Goal: Information Seeking & Learning: Learn about a topic

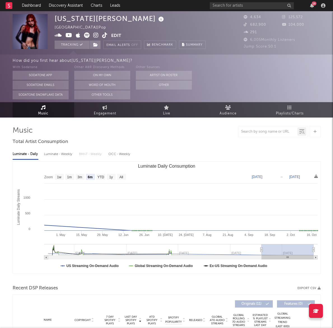
select select "6m"
click at [247, 4] on input "text" at bounding box center [251, 5] width 84 height 7
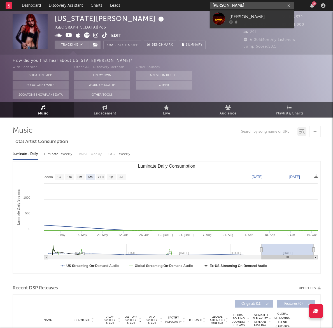
type input "audrey hobart"
click at [262, 13] on link "Andrey Dobarin" at bounding box center [251, 19] width 84 height 18
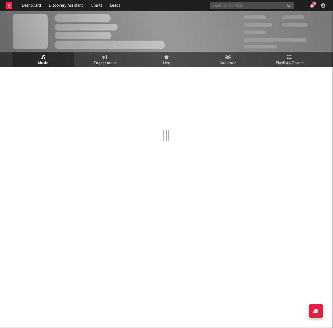
click at [260, 7] on input "text" at bounding box center [251, 5] width 84 height 7
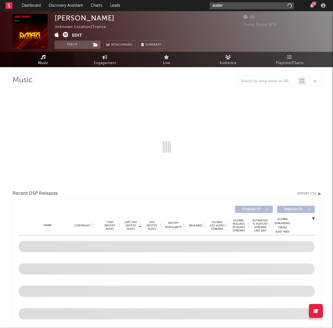
type input "audery"
select select "1w"
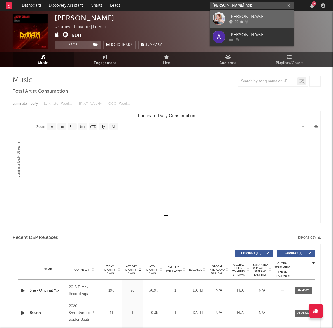
type input "audery hob"
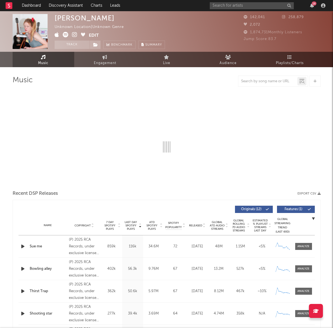
select select "1w"
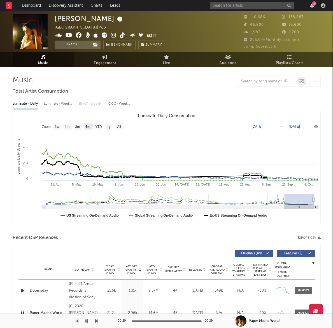
select select "6m"
click at [72, 43] on button "Track" at bounding box center [72, 45] width 35 height 8
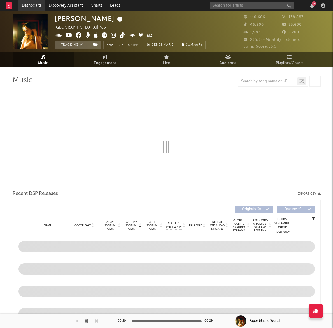
click at [32, 8] on link "Dashboard" at bounding box center [31, 5] width 27 height 11
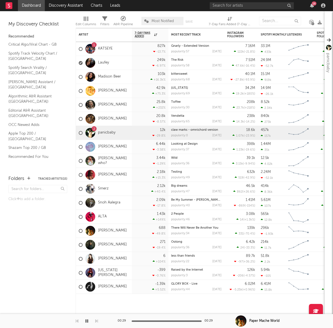
click at [125, 22] on div "A&R Pipeline" at bounding box center [123, 24] width 20 height 7
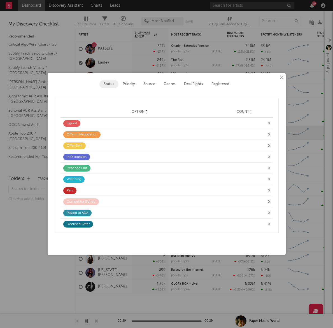
click at [280, 78] on button "×" at bounding box center [281, 77] width 6 height 6
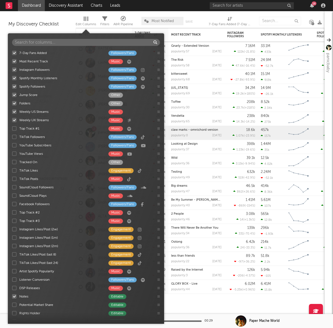
click at [85, 18] on div at bounding box center [86, 18] width 4 height 4
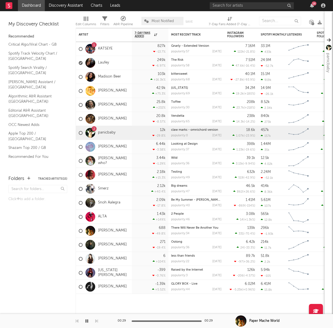
click at [63, 22] on div "My Discovery Checklist" at bounding box center [37, 24] width 59 height 7
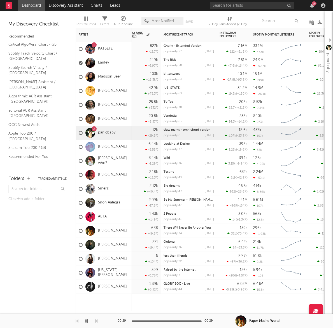
click at [153, 75] on div "103k" at bounding box center [154, 74] width 8 height 4
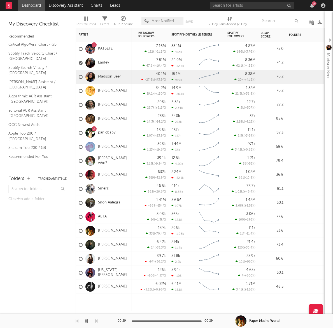
click at [178, 247] on div "11.7k" at bounding box center [176, 248] width 11 height 4
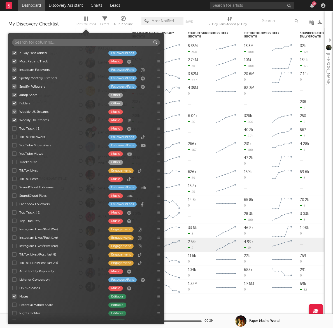
click at [89, 20] on span "Edit Columns" at bounding box center [86, 21] width 20 height 11
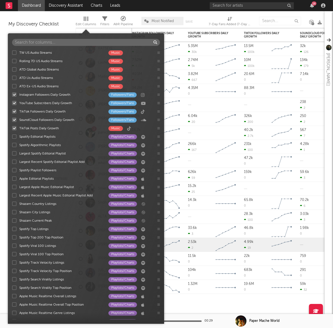
scroll to position [563, 0]
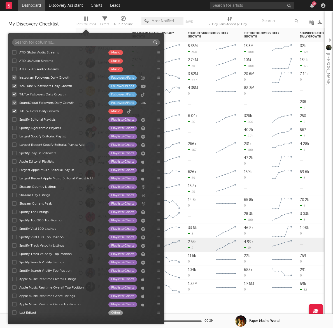
click at [227, 160] on div at bounding box center [213, 161] width 56 height 14
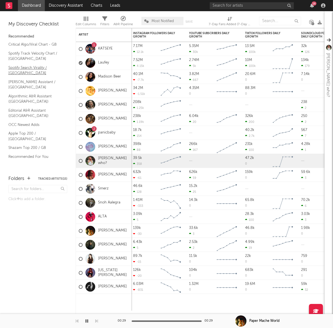
click at [28, 68] on link "Spotify Search Virality / GB" at bounding box center [34, 70] width 53 height 11
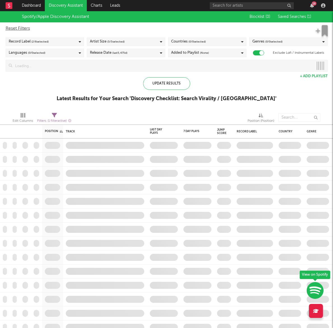
checkbox input "true"
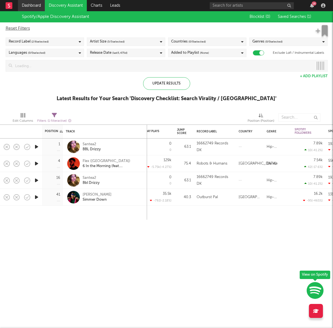
click at [41, 5] on link "Dashboard" at bounding box center [31, 5] width 27 height 11
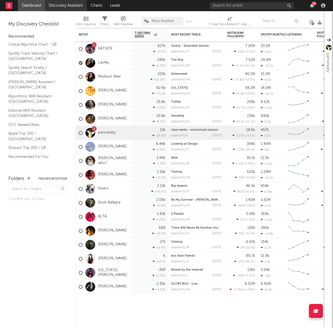
click at [62, 6] on link "Discovery Assistant" at bounding box center [66, 5] width 42 height 11
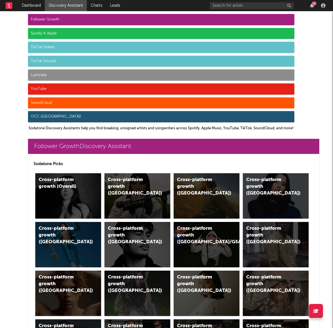
click at [76, 20] on div "Follower Growth" at bounding box center [161, 19] width 266 height 11
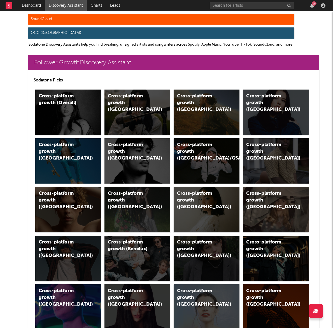
scroll to position [116, 0]
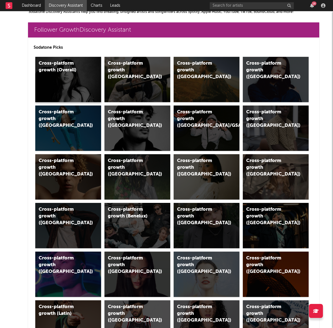
click at [83, 71] on div "Cross-platform growth (Overall)" at bounding box center [62, 66] width 47 height 13
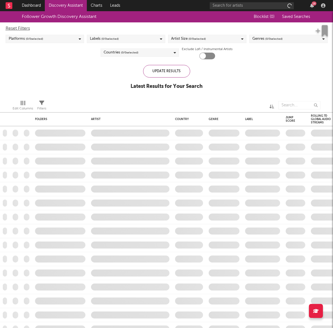
checkbox input "true"
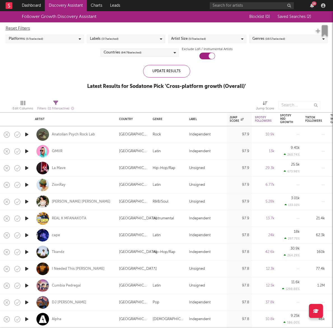
click at [162, 53] on div "Countries ( 64 / 78 selected)" at bounding box center [139, 52] width 78 height 8
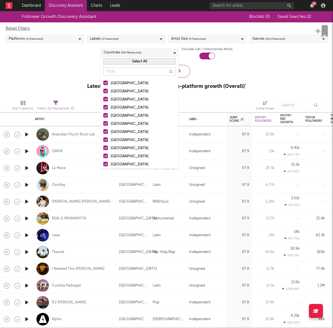
click at [128, 63] on button "Select All" at bounding box center [139, 61] width 72 height 6
click at [127, 63] on button "Deselect All" at bounding box center [139, 61] width 72 height 6
drag, startPoint x: 105, startPoint y: 81, endPoint x: 106, endPoint y: 88, distance: 7.3
click at [105, 81] on div at bounding box center [105, 83] width 4 height 4
click at [103, 81] on input "[GEOGRAPHIC_DATA]" at bounding box center [103, 83] width 0 height 7
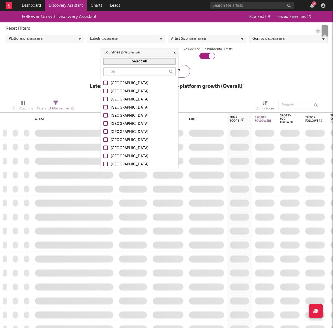
drag, startPoint x: 106, startPoint y: 90, endPoint x: 106, endPoint y: 96, distance: 5.9
click at [106, 90] on div at bounding box center [105, 91] width 4 height 4
click at [103, 90] on input "Australia" at bounding box center [103, 91] width 0 height 7
click at [107, 99] on div at bounding box center [105, 99] width 4 height 4
click at [103, 99] on input "Canada" at bounding box center [103, 99] width 0 height 7
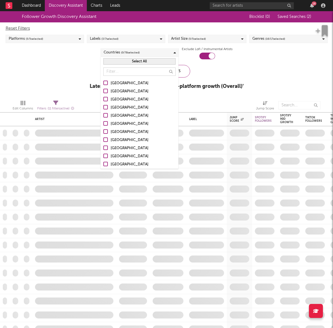
click at [107, 92] on div at bounding box center [105, 91] width 4 height 4
click at [103, 92] on input "Australia" at bounding box center [103, 91] width 0 height 7
click at [107, 84] on div at bounding box center [105, 83] width 4 height 4
click at [103, 84] on input "[GEOGRAPHIC_DATA]" at bounding box center [103, 83] width 0 height 7
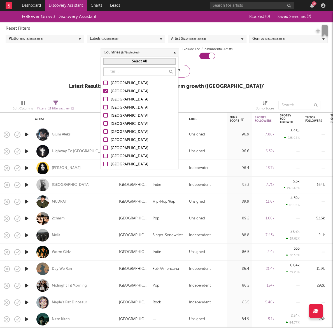
click at [106, 82] on div at bounding box center [105, 83] width 4 height 4
click at [103, 82] on input "[GEOGRAPHIC_DATA]" at bounding box center [103, 83] width 0 height 7
click at [106, 99] on div at bounding box center [105, 99] width 4 height 4
click at [103, 99] on input "Canada" at bounding box center [103, 99] width 0 height 7
click at [105, 107] on div at bounding box center [105, 107] width 4 height 4
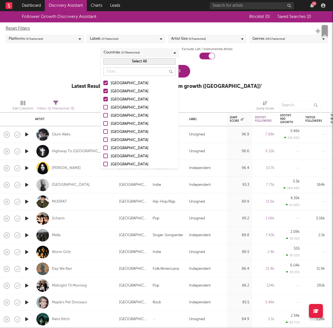
click at [103, 107] on input "United Kingdom" at bounding box center [103, 107] width 0 height 7
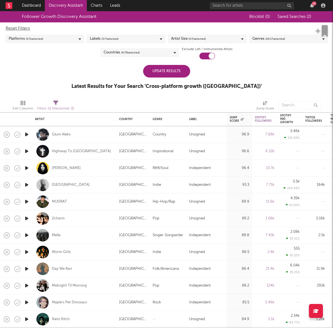
click at [86, 72] on div "Follower Growth Discovery Assistant Blocklist ( 0 ) Saved Searches ( 2 ) Reset …" at bounding box center [166, 53] width 333 height 84
click at [113, 37] on span "( 3 / 7 selected)" at bounding box center [109, 39] width 17 height 7
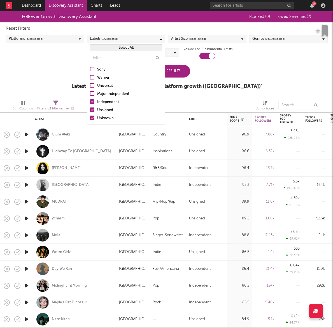
click at [113, 37] on span "( 3 / 7 selected)" at bounding box center [109, 39] width 17 height 7
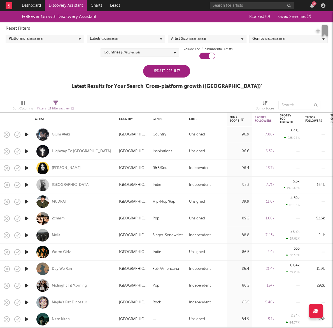
click at [203, 36] on span "( 5 / 5 selected)" at bounding box center [196, 39] width 17 height 7
click at [287, 68] on div "Follower Growth Discovery Assistant Blocklist ( 0 ) Saved Searches ( 2 ) Reset …" at bounding box center [166, 53] width 333 height 84
click at [183, 69] on div "Update Results" at bounding box center [166, 71] width 47 height 13
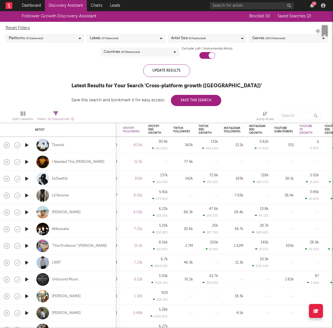
click at [305, 14] on span "Saved Searches ( 2 )" at bounding box center [294, 16] width 34 height 4
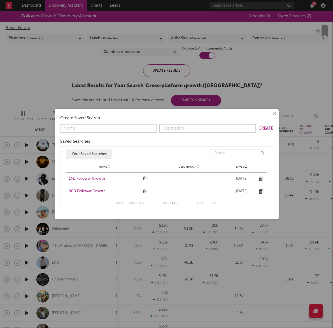
click at [289, 48] on div "× Create Saved Search Create Saved Searches Saved Name Description Saved Your S…" at bounding box center [166, 164] width 333 height 328
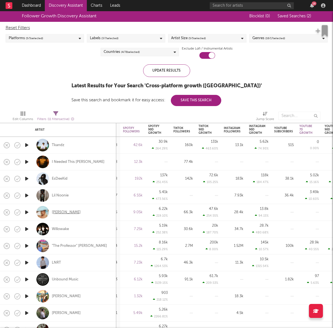
click at [57, 214] on div "SACHA" at bounding box center [66, 212] width 29 height 5
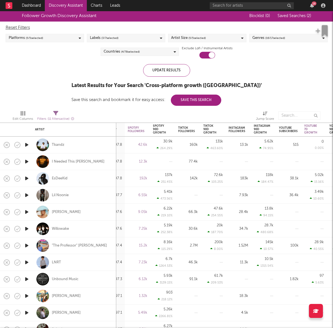
click at [263, 114] on icon at bounding box center [264, 113] width 5 height 4
select select "-1"
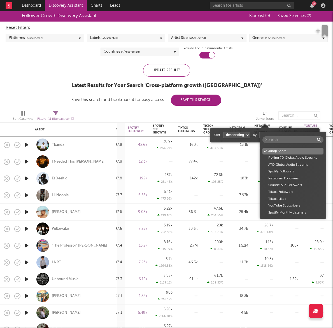
click at [275, 136] on body "Dashboard Discovery Assistant Charts Leads 16 Notifications Settings Mark all a…" at bounding box center [166, 164] width 333 height 328
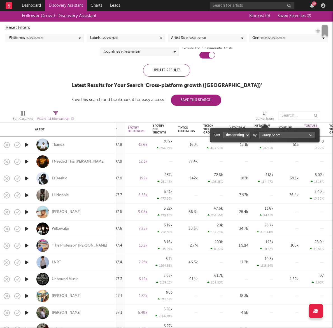
click at [270, 97] on div "Jump Score Rolling 7D Global Audio Streams ATD Global Audio Streams Spotify Fol…" at bounding box center [166, 164] width 333 height 328
click at [162, 128] on div "Spotify 90D Growth" at bounding box center [159, 129] width 13 height 10
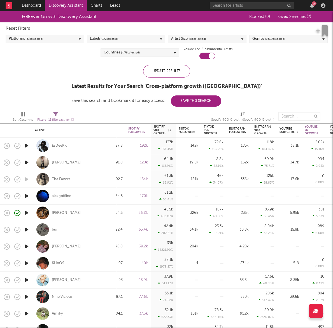
click at [51, 213] on div "Izzy Escobar" at bounding box center [74, 212] width 78 height 16
select select "1w"
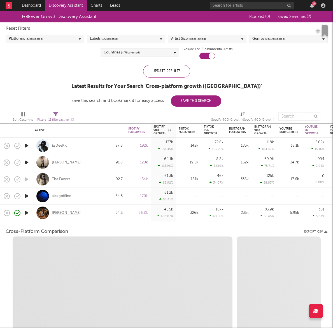
click at [53, 213] on div "Izzy Escobar" at bounding box center [66, 212] width 29 height 5
select select "6m"
select select "1m"
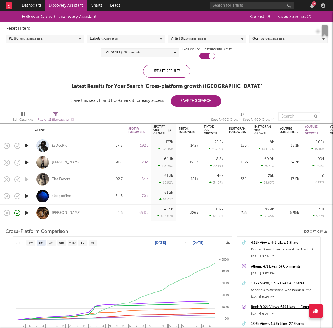
click at [99, 213] on div "Izzy Escobar" at bounding box center [74, 212] width 78 height 16
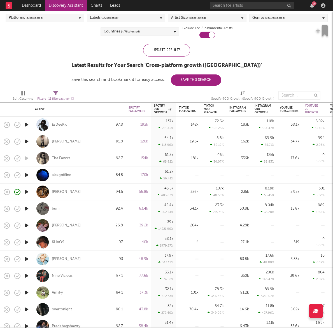
click at [56, 209] on div "bunii" at bounding box center [56, 208] width 8 height 5
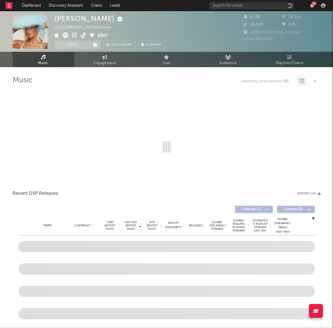
select select "1w"
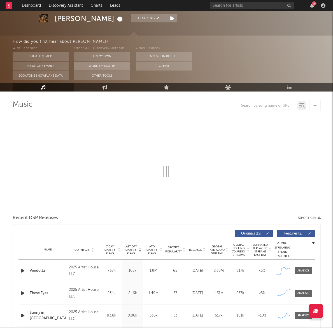
select select "6m"
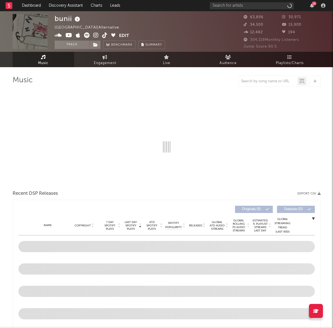
select select "6m"
